Goal: Check status: Check status

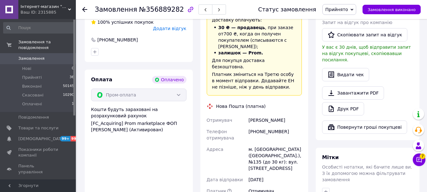
scroll to position [411, 0]
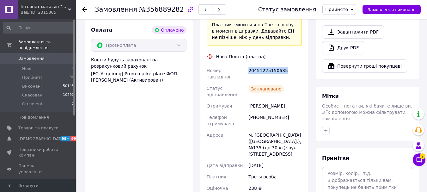
drag, startPoint x: 248, startPoint y: 37, endPoint x: 286, endPoint y: 38, distance: 38.6
click at [286, 65] on div "20451225150635" at bounding box center [275, 74] width 56 height 18
copy div "20451225150635"
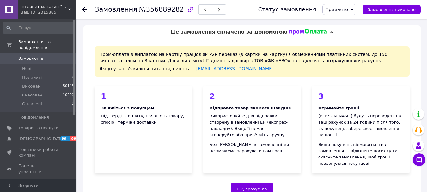
scroll to position [411, 0]
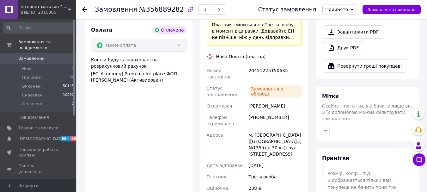
drag, startPoint x: 37, startPoint y: 53, endPoint x: 40, endPoint y: 53, distance: 3.8
click at [37, 56] on span "Замовлення" at bounding box center [31, 59] width 26 height 6
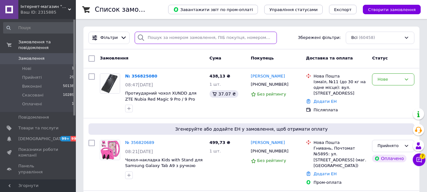
paste input "356898093"
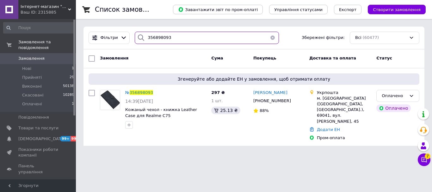
type input "356898093"
